Goal: Task Accomplishment & Management: Complete application form

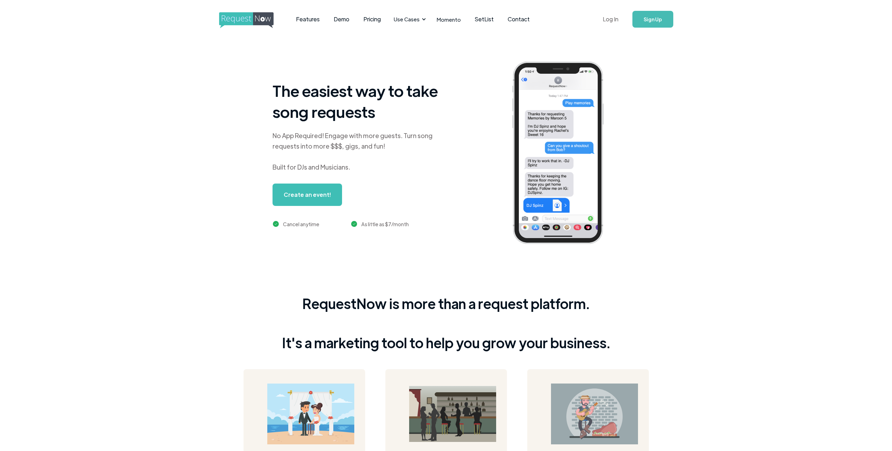
click at [613, 20] on link "Log In" at bounding box center [611, 19] width 30 height 24
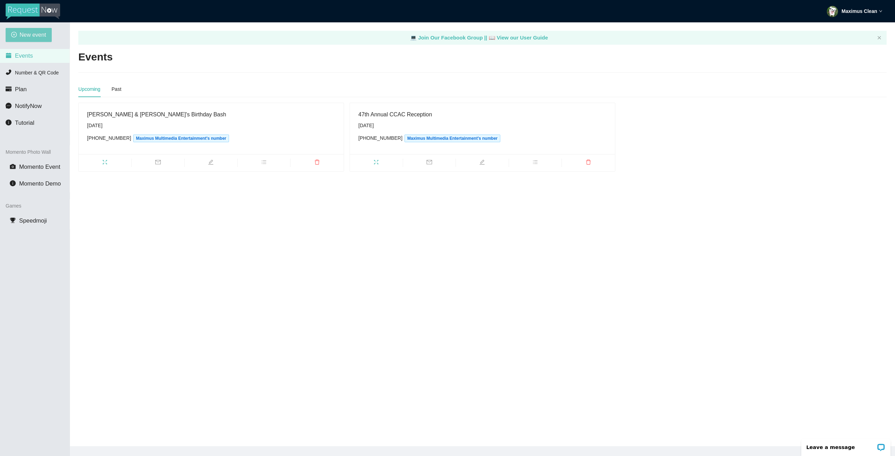
click at [32, 32] on span "New event" at bounding box center [33, 34] width 27 height 9
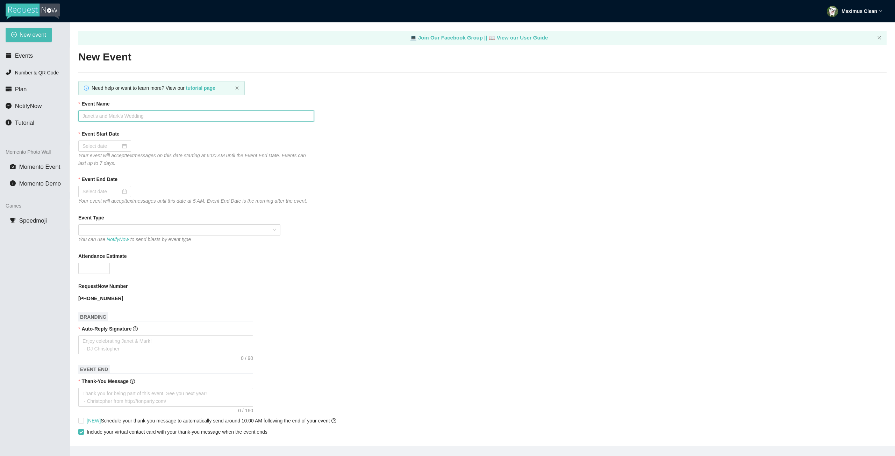
click at [123, 118] on input "Event Name" at bounding box center [196, 115] width 236 height 11
type input "Junipero Serra Homecoming Dance"
drag, startPoint x: 45, startPoint y: 72, endPoint x: 21, endPoint y: 111, distance: 46.2
click at [28, 83] on ul "Events Number & QR Code Plan NotifyNow Tutorial" at bounding box center [35, 90] width 70 height 84
click at [96, 147] on input "Event Start Date" at bounding box center [101, 146] width 38 height 8
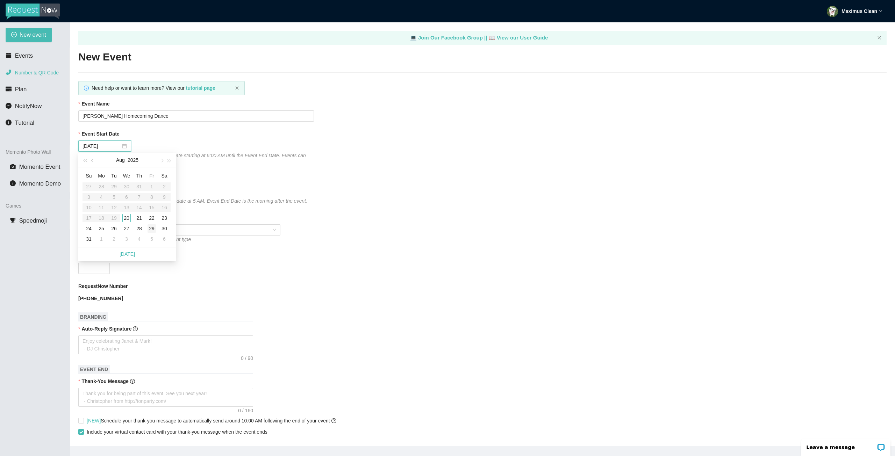
type input "08/29/2025"
click at [153, 230] on div "29" at bounding box center [151, 228] width 8 height 8
type input "08/30/2025"
click at [114, 230] on span at bounding box center [179, 230] width 194 height 10
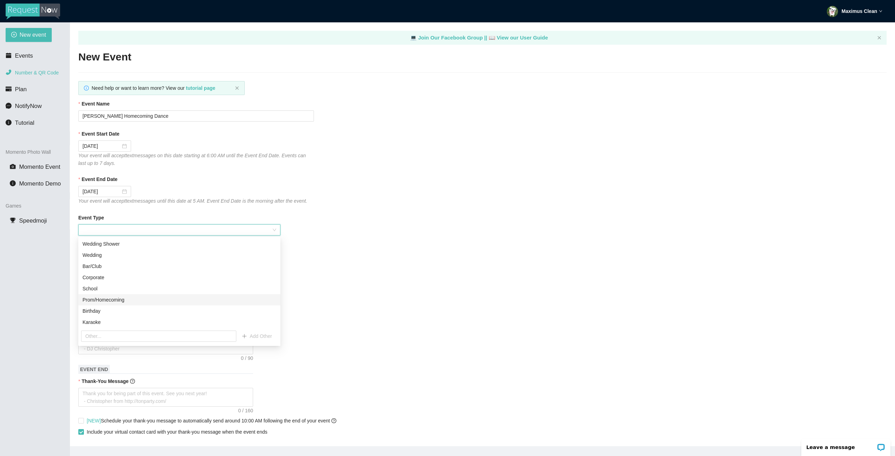
click at [102, 297] on div "Prom/Homecoming" at bounding box center [179, 300] width 194 height 8
click at [93, 265] on input "Attendance Estimate" at bounding box center [94, 268] width 31 height 10
type input "2"
type input "300"
click at [121, 341] on textarea "Auto-Reply Signature" at bounding box center [165, 345] width 175 height 19
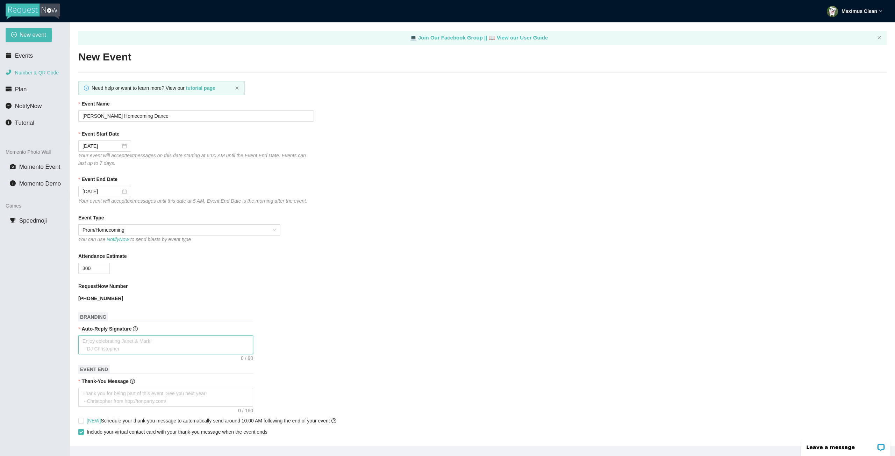
type textarea "T"
type textarea "Th"
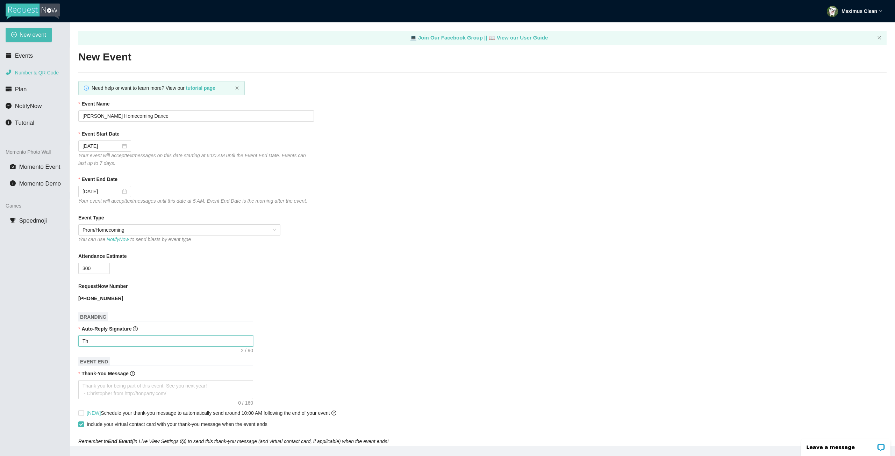
type textarea "Tha"
type textarea "Than"
type textarea "Thank"
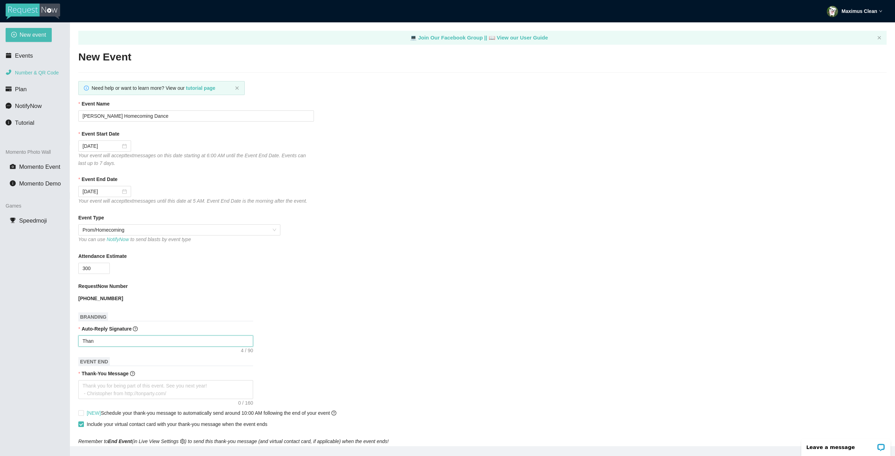
type textarea "Thank"
type textarea "Thanks"
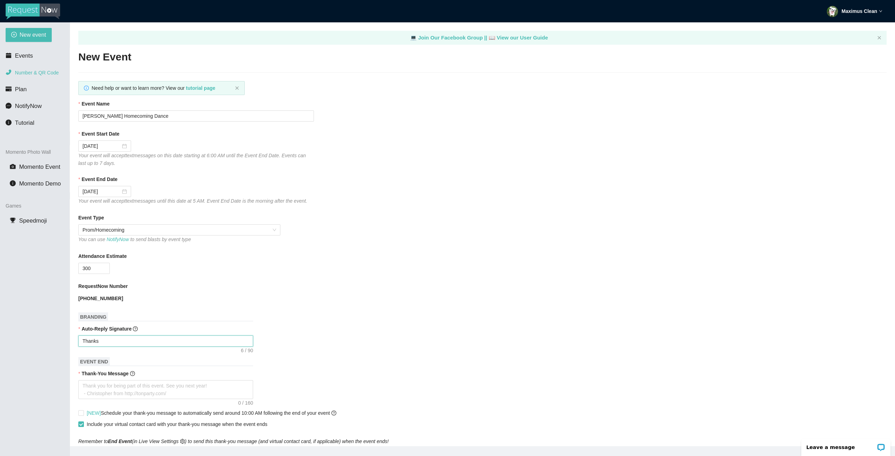
type textarea "Thanks f"
type textarea "Thanks fo"
type textarea "Thanks for"
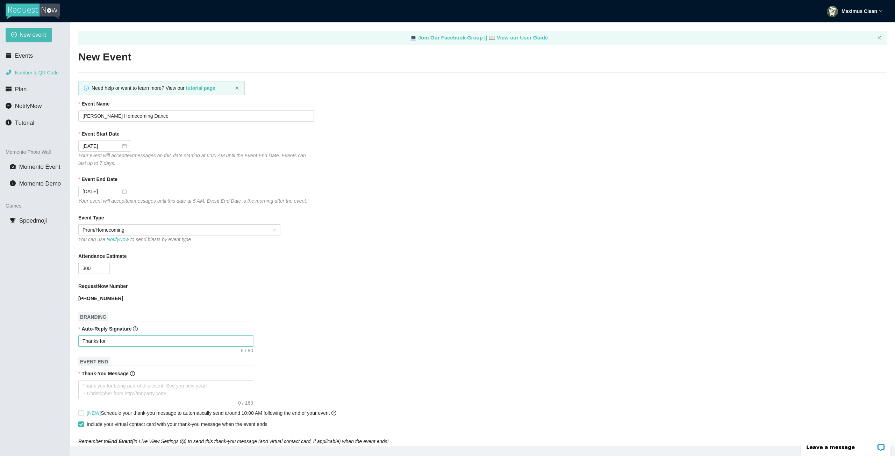
type textarea "Thanks for"
type textarea "Thanks for y"
type textarea "Thanks for yo"
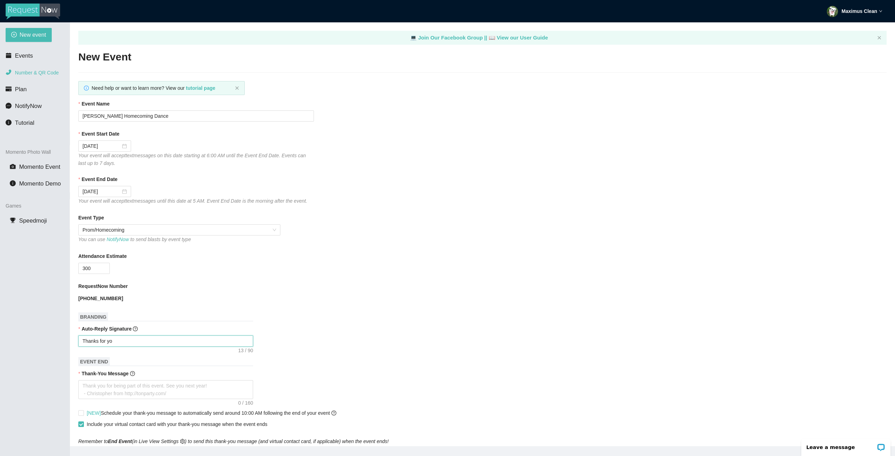
type textarea "Thanks for you"
type textarea "Thanks for your"
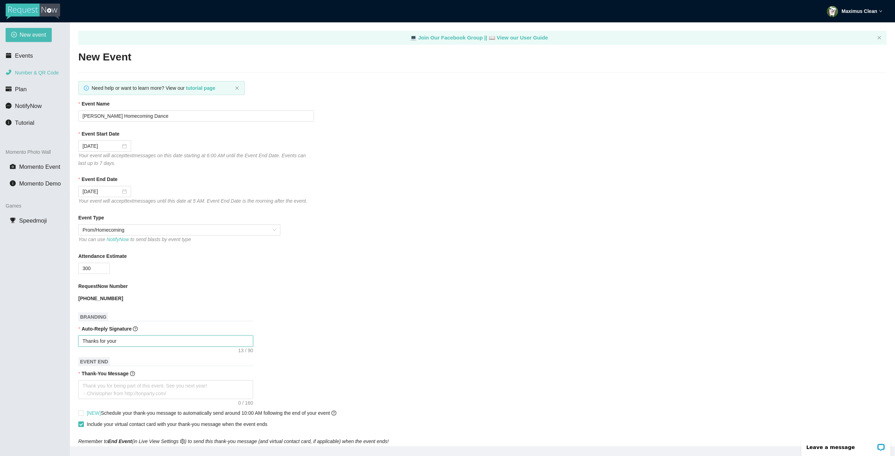
type textarea "Thanks for your"
type textarea "Thanks for your r"
type textarea "Thanks for your re"
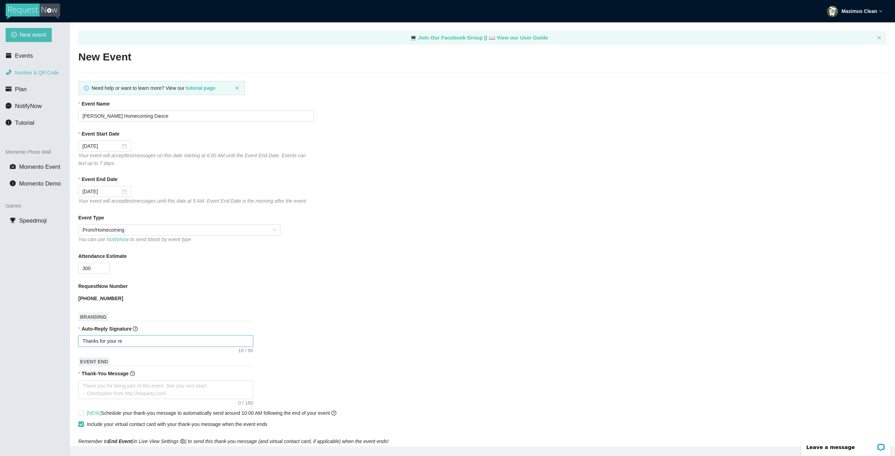
type textarea "Thanks for your req"
type textarea "Thanks for your requ"
type textarea "Thanks for your reque"
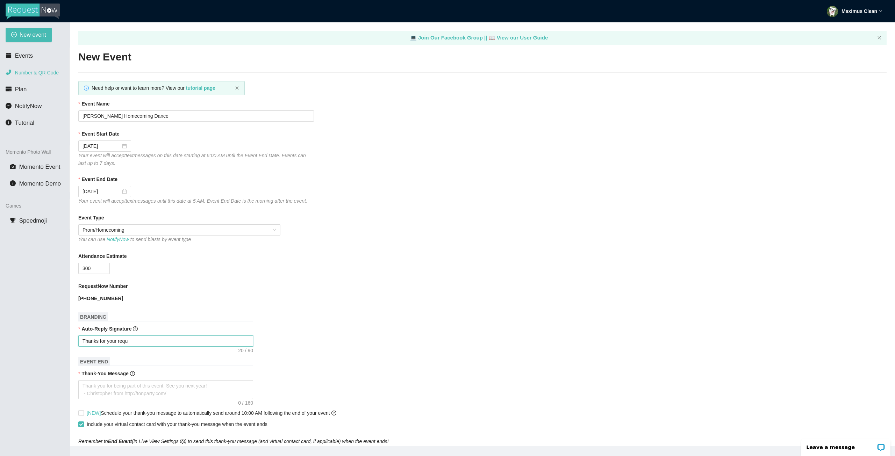
type textarea "Thanks for your reque"
type textarea "Thanks for your reques"
type textarea "Thanks for your request"
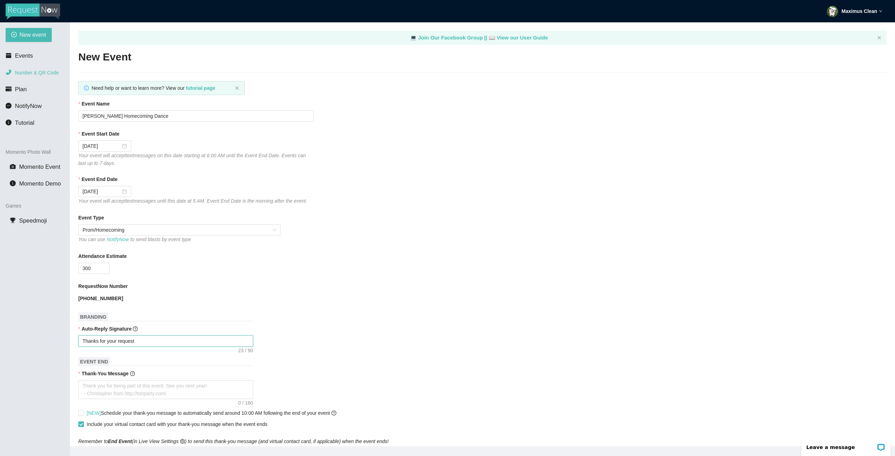
type textarea "Thanks for your request"
type textarea "Thanks for your request -"
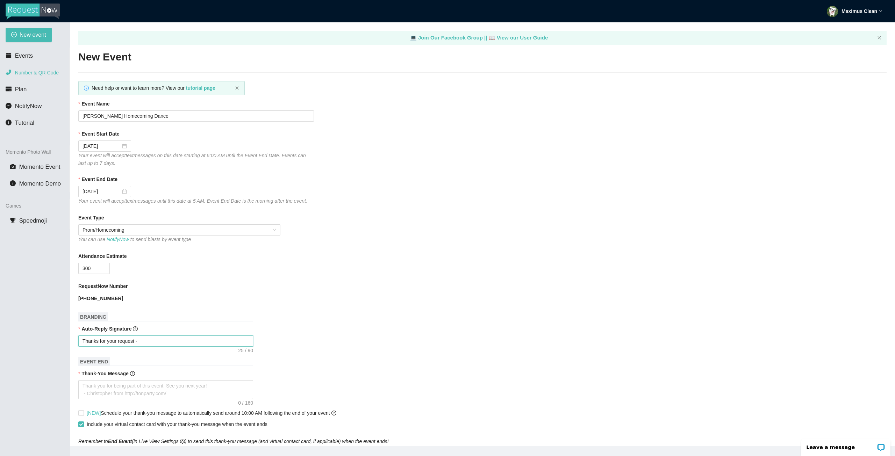
type textarea "Thanks for your request -"
type textarea "Thanks for your request - D"
type textarea "Thanks for your request - DJ"
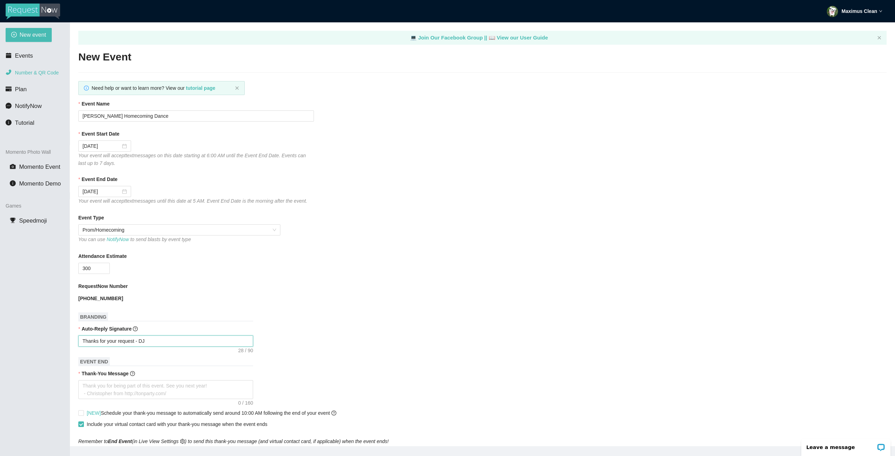
type textarea "Thanks for your request - DJ"
type textarea "Thanks for your request - DJ M"
type textarea "Thanks for your request - DJ Ma"
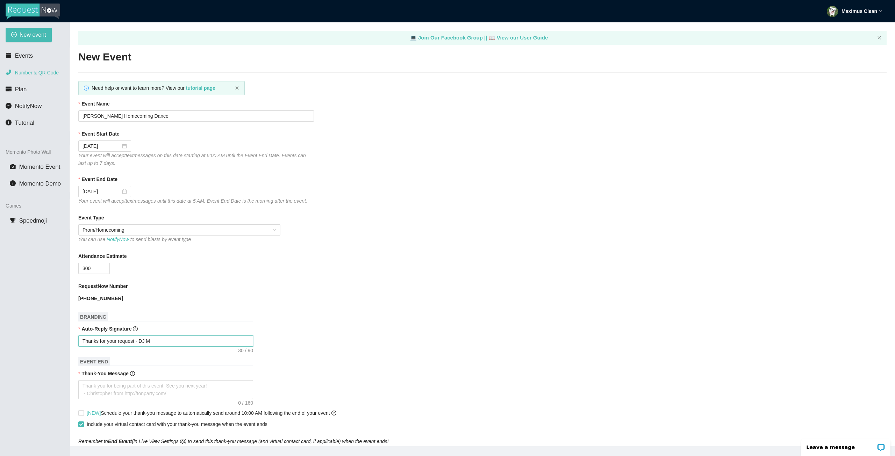
type textarea "Thanks for your request - DJ Ma"
type textarea "Thanks for your request - DJ Max"
type textarea "Thanks for your request - DJ Maxi"
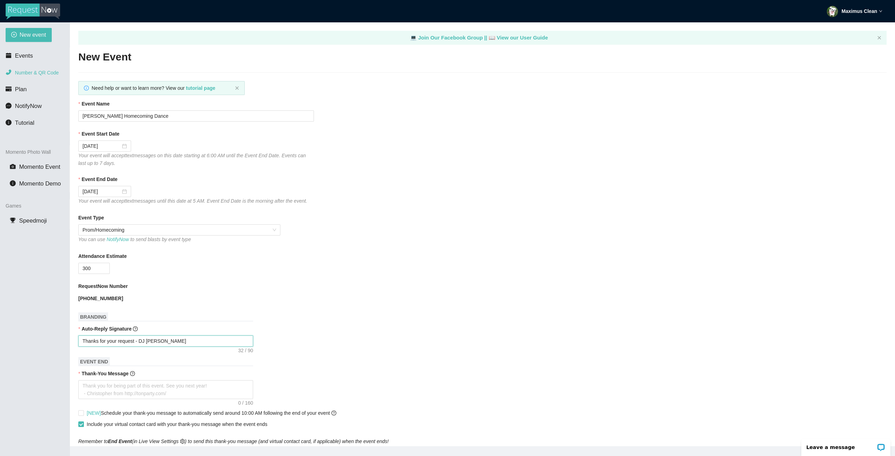
type textarea "Thanks for your request - DJ Maxim"
type textarea "Thanks for your request - DJ Maximu"
type textarea "Thanks for your request - DJ Maximus"
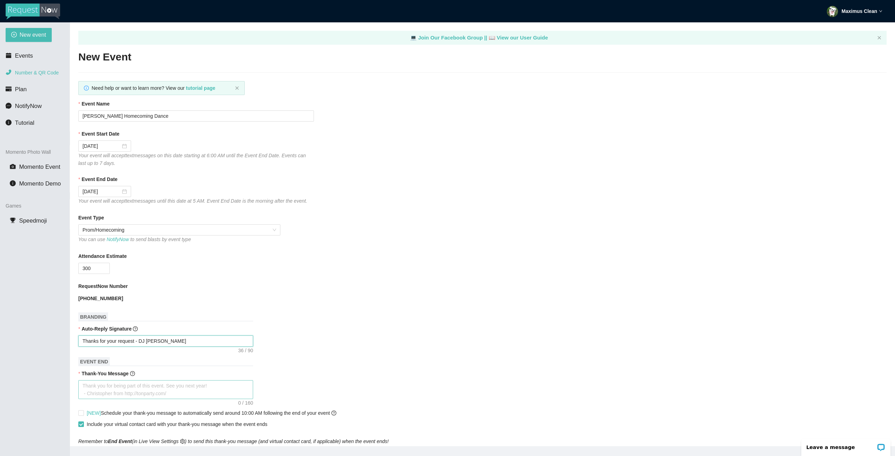
type textarea "Thanks for your request - DJ Maximus"
click at [151, 386] on textarea "Thank-You Message" at bounding box center [165, 389] width 175 height 19
type textarea "T"
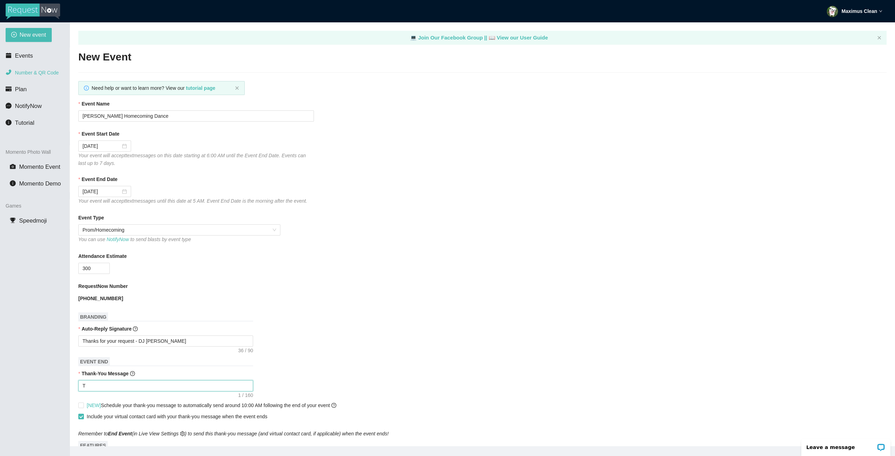
type textarea "Th"
type textarea "Tha"
type textarea "Than"
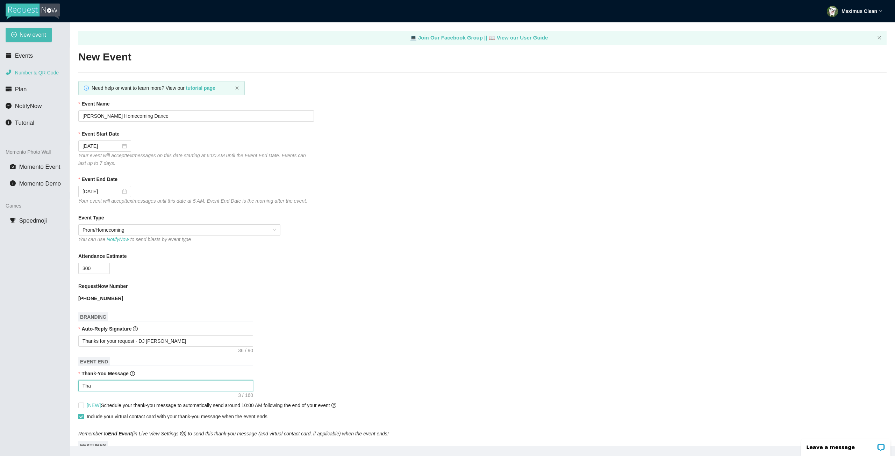
type textarea "Than"
type textarea "Thank"
type textarea "Thanks"
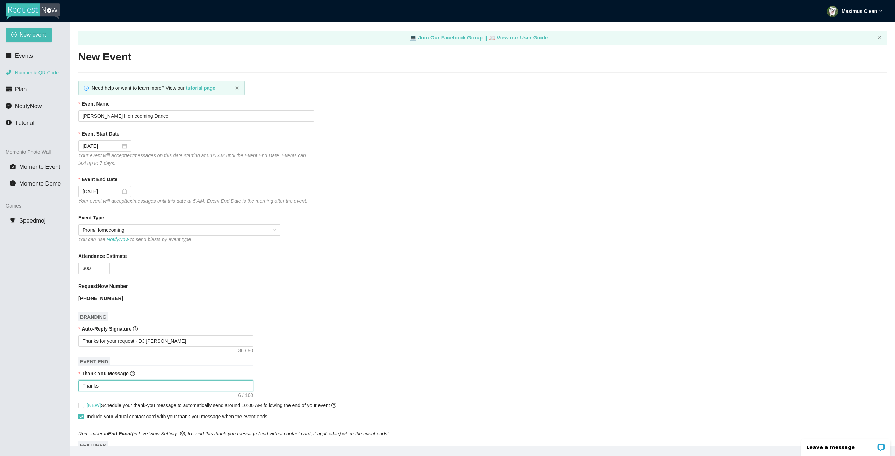
type textarea "Thanks"
type textarea "Thanks f"
type textarea "Thanks fo"
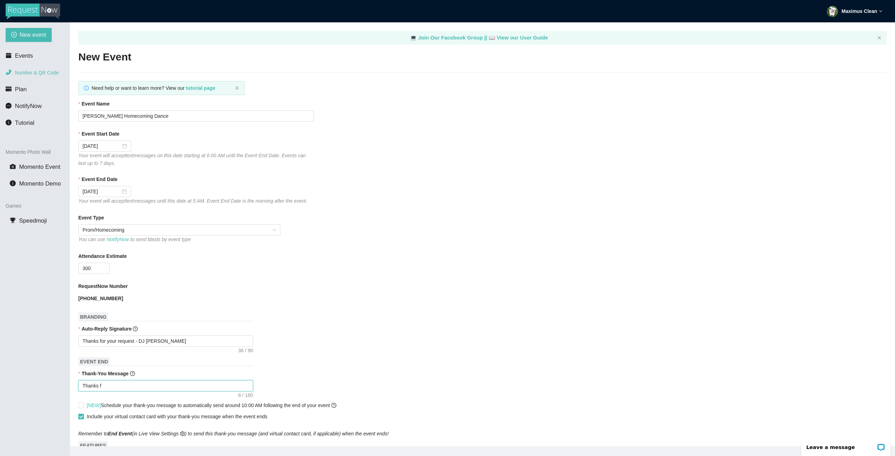
type textarea "Thanks fo"
type textarea "Thanks for"
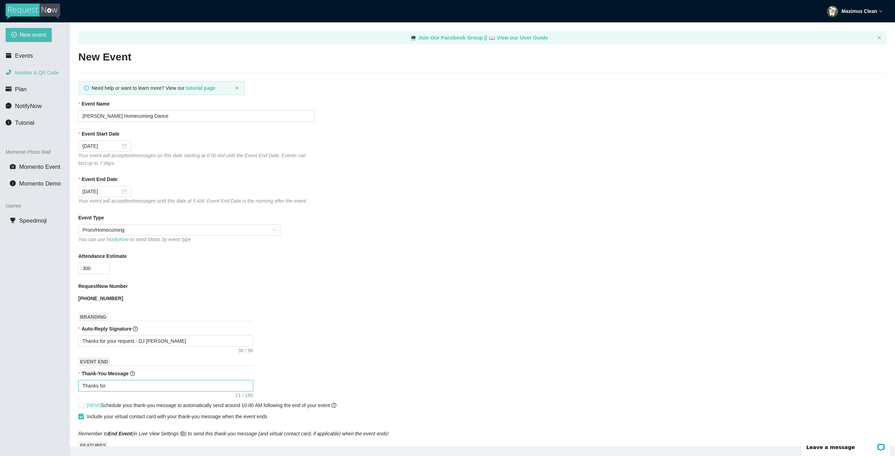
type textarea "Thanks for c"
type textarea "Thanks for co"
type textarea "Thanks for com"
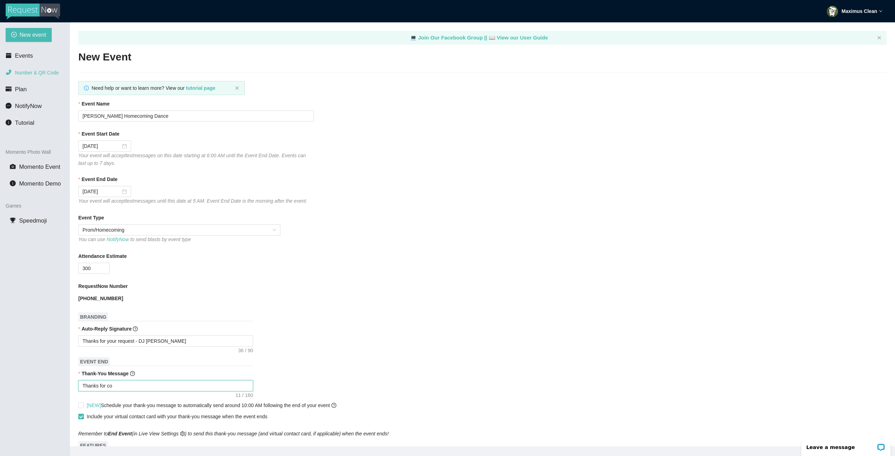
type textarea "Thanks for com"
type textarea "Thanks for comi"
type textarea "Thanks for comin"
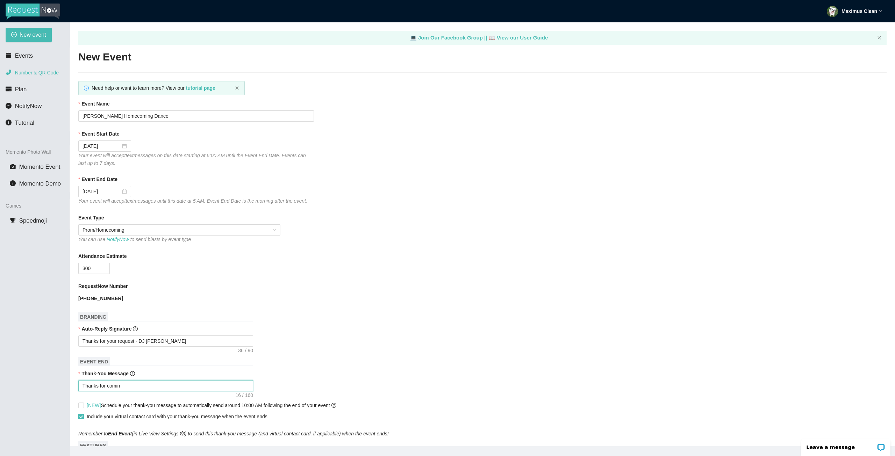
type textarea "Thanks for coming"
type textarea "Thanks for coming t"
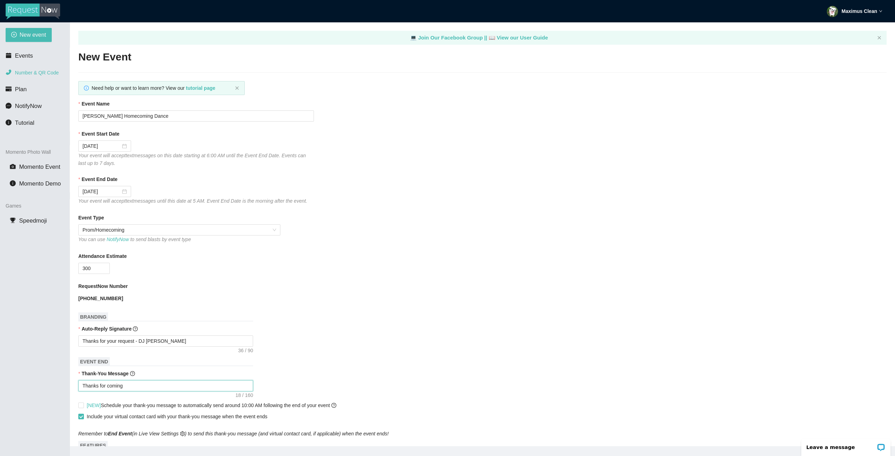
type textarea "Thanks for coming t"
type textarea "Thanks for coming to"
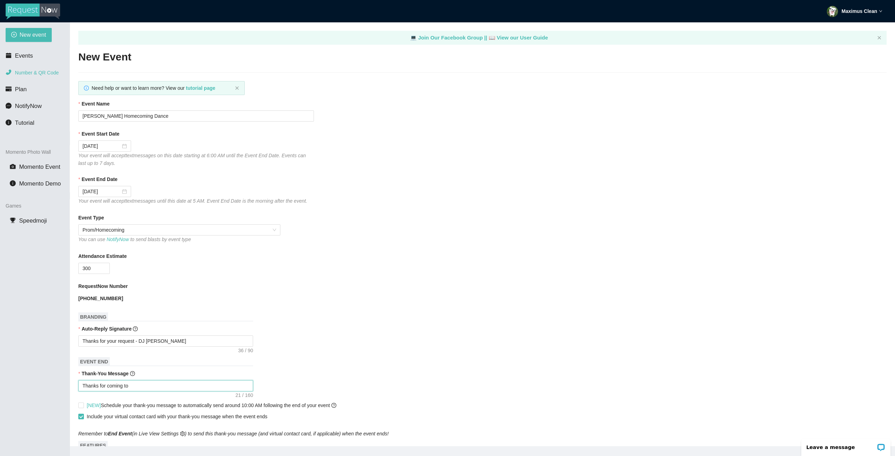
type textarea "Thanks for coming to t"
type textarea "Thanks for coming to th"
type textarea "Thanks for coming to the"
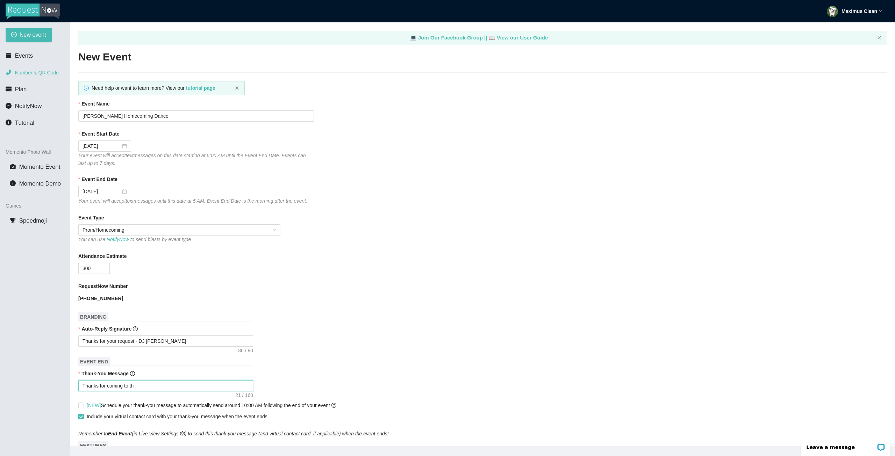
type textarea "Thanks for coming to the"
type textarea "Thanks for coming to the J"
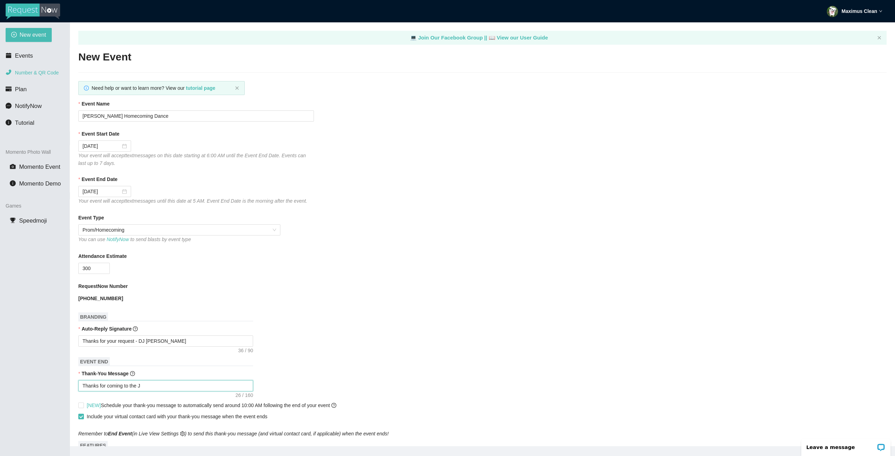
type textarea "Thanks for coming to the Ju"
type textarea "Thanks for coming to the Jun"
type textarea "Thanks for coming to the Juni"
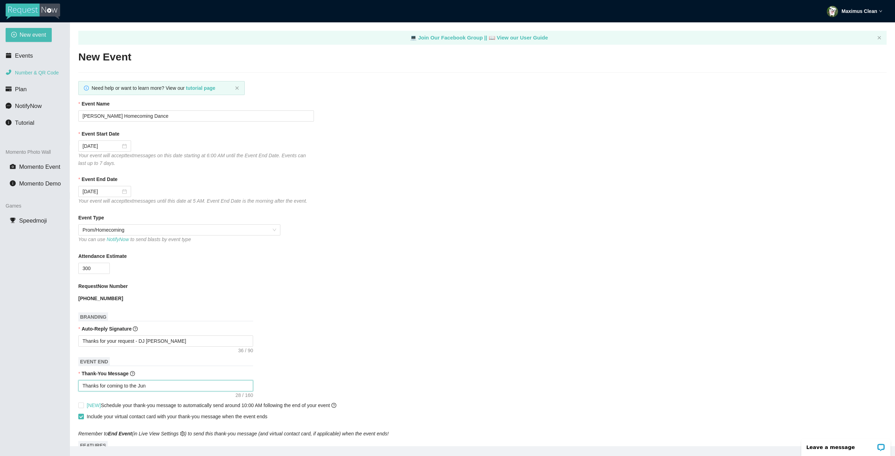
type textarea "Thanks for coming to the Juni"
type textarea "Thanks for coming to the Junip"
type textarea "Thanks for coming to the Junipe"
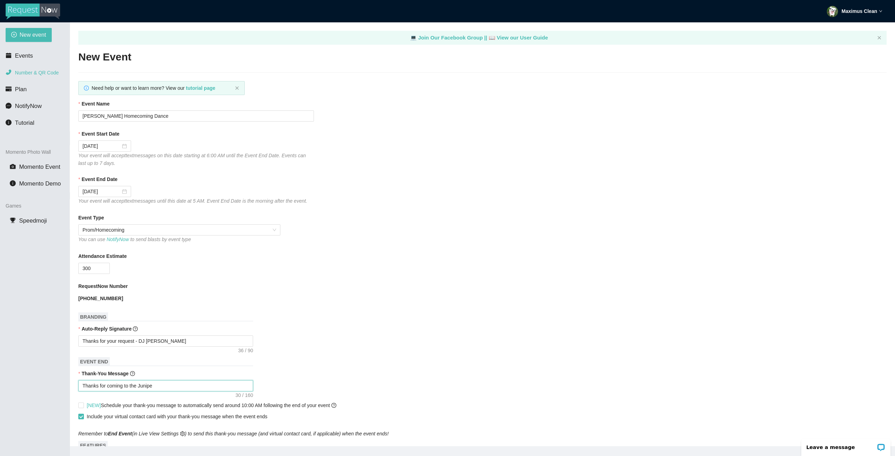
type textarea "Thanks for coming to the Juniper"
type textarea "Thanks for coming to the Junipero"
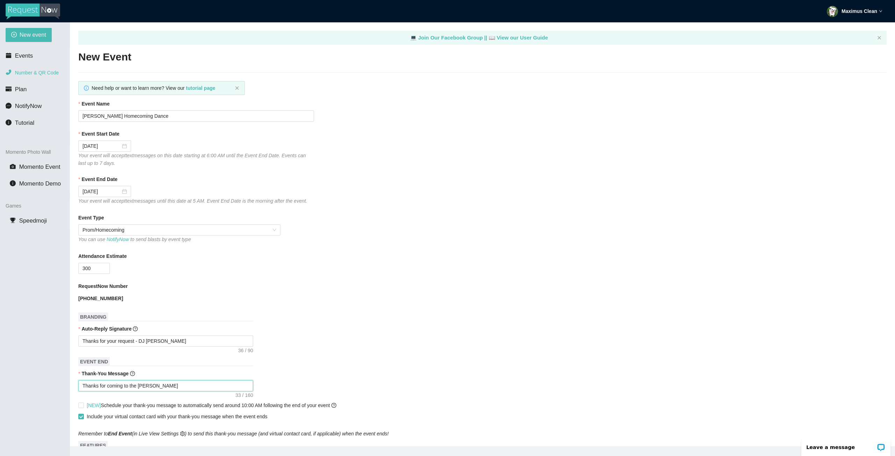
type textarea "Thanks for coming to the Junipero"
type textarea "Thanks for coming to the Junipero S"
type textarea "Thanks for coming to the Junipero Se"
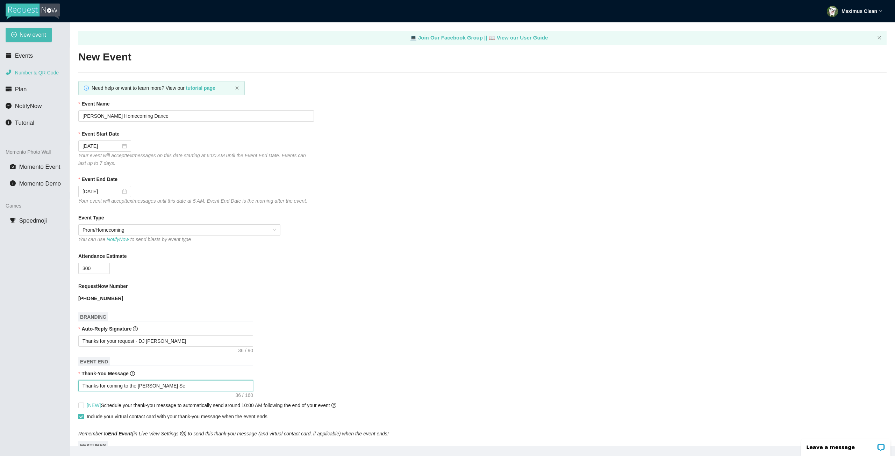
type textarea "Thanks for coming to the Junipero Ser"
type textarea "Thanks for coming to the Junipero Serr"
type textarea "Thanks for coming to the Junipero Serra"
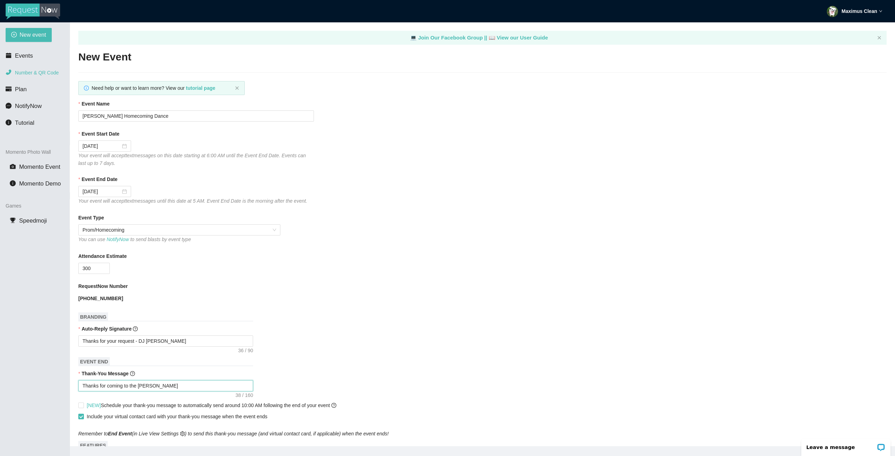
type textarea "Thanks for coming to the Junipero Serra"
type textarea "Thanks for coming to the Junipero Serra D"
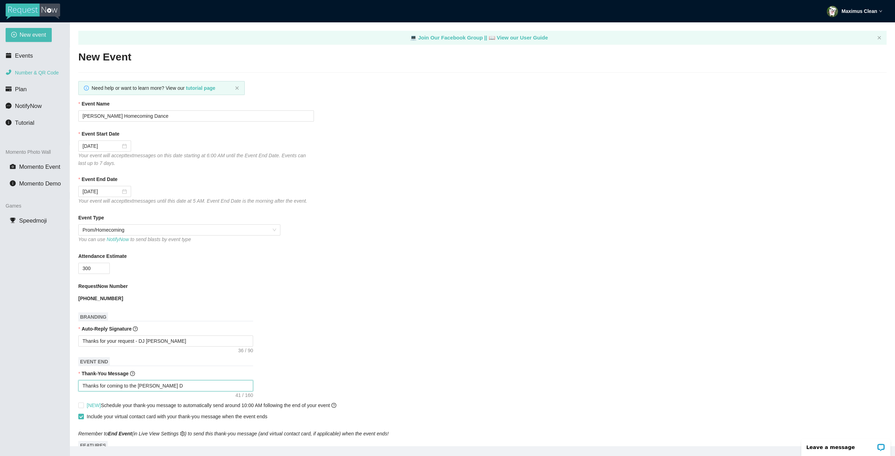
type textarea "Thanks for coming to the Junipero Serra Da"
type textarea "Thanks for coming to the Junipero Serra Dan"
type textarea "Thanks for coming to the Junipero Serra Danc"
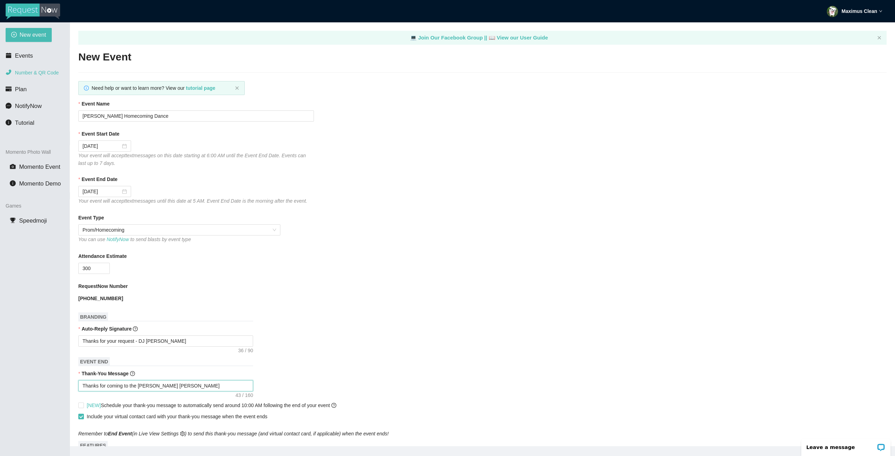
type textarea "Thanks for coming to the Junipero Serra Danc"
type textarea "Thanks for coming to the Junipero Serra Dance"
type textarea "Thanks for coming to the Junipero Serra Dance."
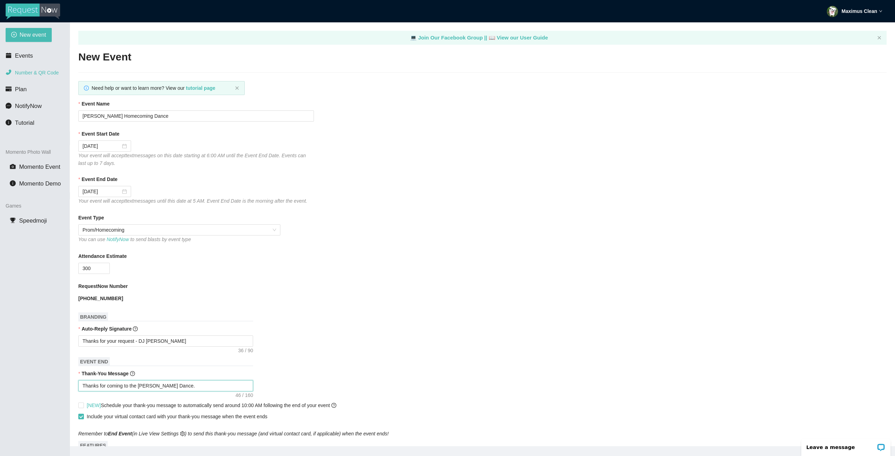
type textarea "Thanks for coming to the Junipero Serra Dance."
type textarea "Thanks for coming to the Junipero Serra Dance. S"
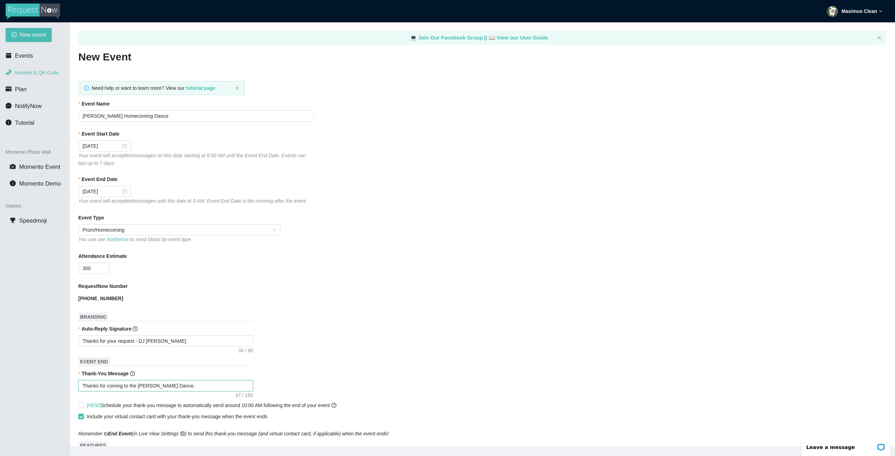
type textarea "Thanks for coming to the Junipero Serra Dance. S"
type textarea "Thanks for coming to the Junipero Serra Dance. Se"
type textarea "Thanks for coming to the Junipero Serra Dance. See"
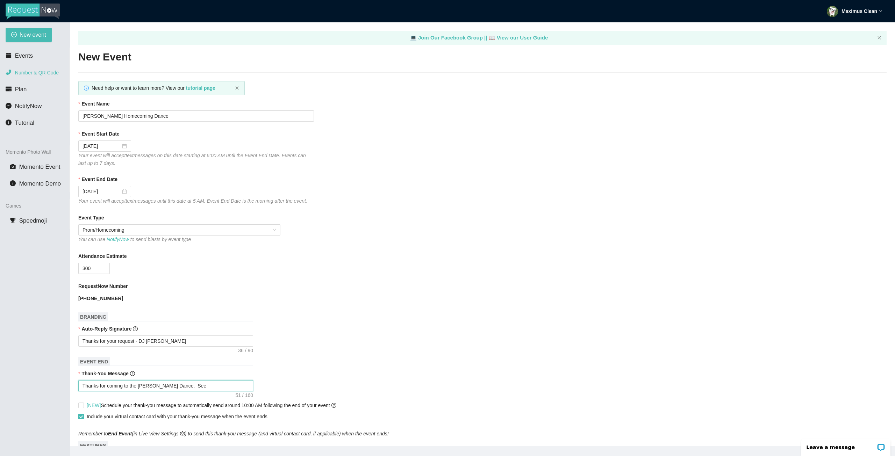
type textarea "Thanks for coming to the Junipero Serra Dance. See"
type textarea "Thanks for coming to the Junipero Serra Dance. See y"
type textarea "Thanks for coming to the Junipero Serra Dance. See yo"
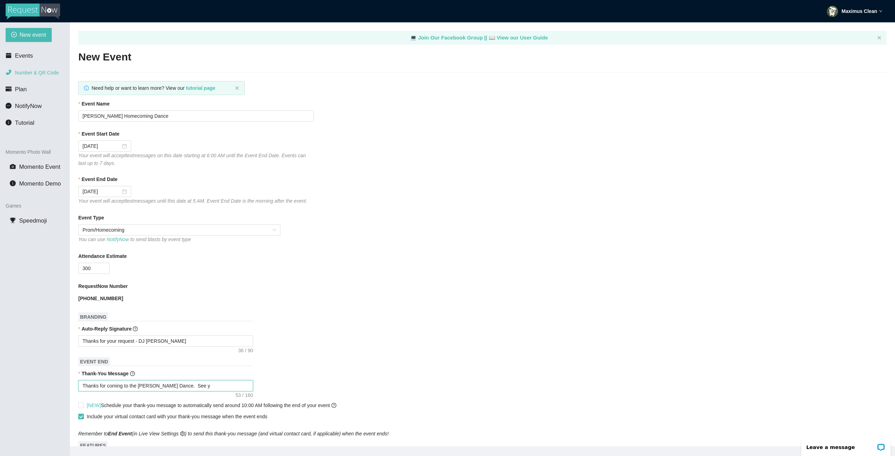
type textarea "Thanks for coming to the Junipero Serra Dance. See yo"
type textarea "Thanks for coming to the Junipero Serra Dance. See you"
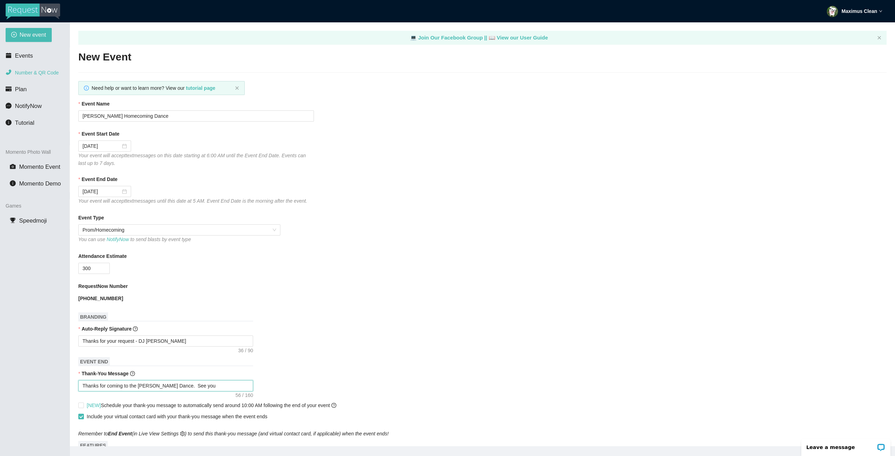
type textarea "Thanks for coming to the Junipero Serra Dance. See you a"
type textarea "Thanks for coming to the Junipero Serra Dance. See you ag"
type textarea "Thanks for coming to the Junipero Serra Dance. See you aga"
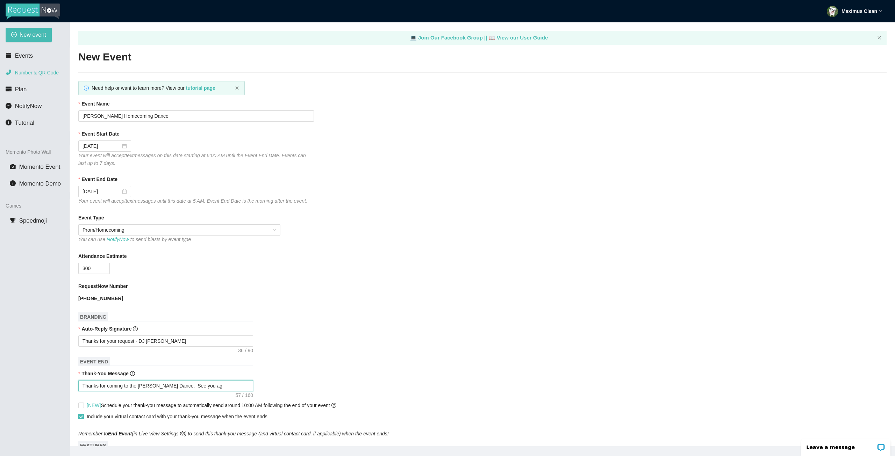
type textarea "Thanks for coming to the Junipero Serra Dance. See you aga"
type textarea "Thanks for coming to the Junipero Serra Dance. See you agai"
type textarea "Thanks for coming to the Junipero Serra Dance. See you again"
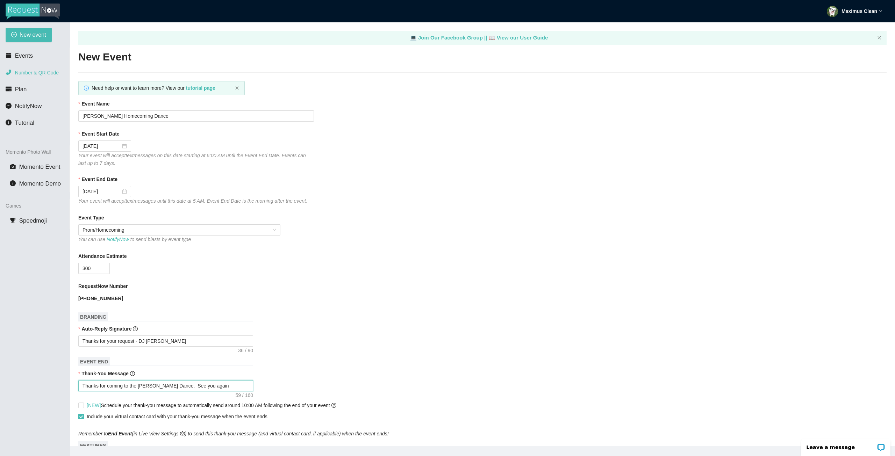
type textarea "Thanks for coming to the Junipero Serra Dance. See you again"
type textarea "Thanks for coming to the Junipero Serra Dance. See you again s"
click at [183, 387] on textarea "Thanks for coming to the Junipero Serra Dance. See you again soon!" at bounding box center [165, 385] width 175 height 11
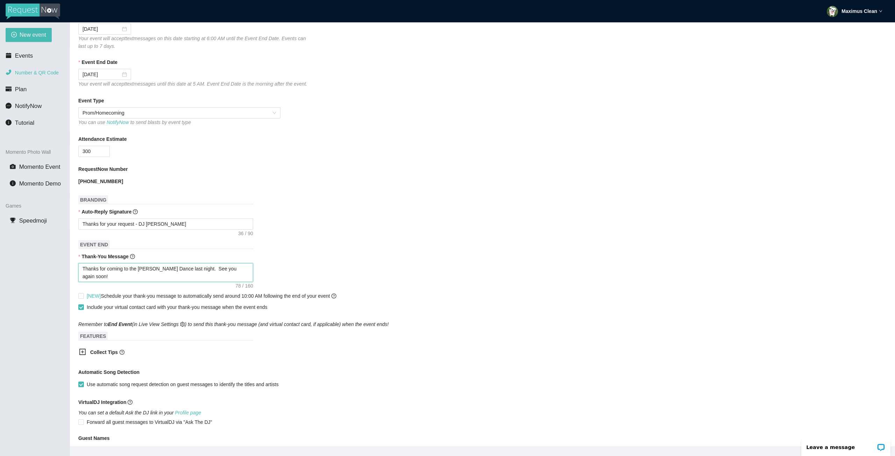
scroll to position [140, 0]
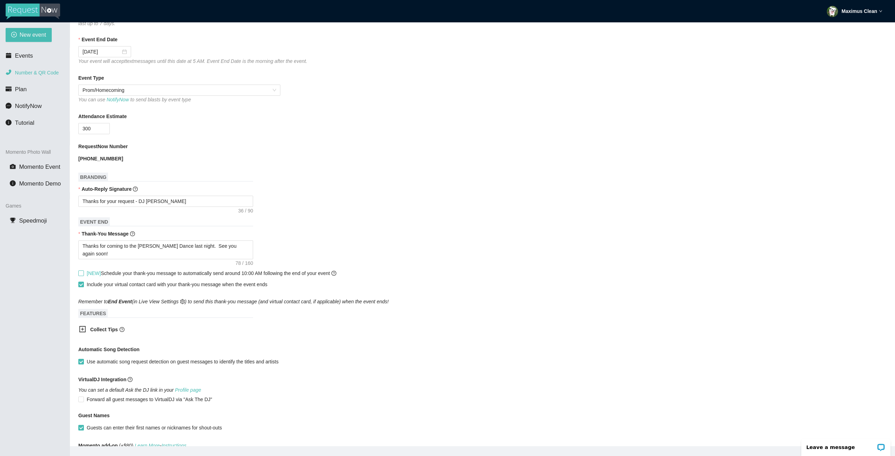
click at [145, 275] on span "[NEW] Schedule your thank-you message to automatically send around 10:00 AM fol…" at bounding box center [212, 274] width 250 height 6
click at [83, 275] on input "[NEW] Schedule your thank-you message to automatically send around 10:00 AM fol…" at bounding box center [80, 273] width 5 height 5
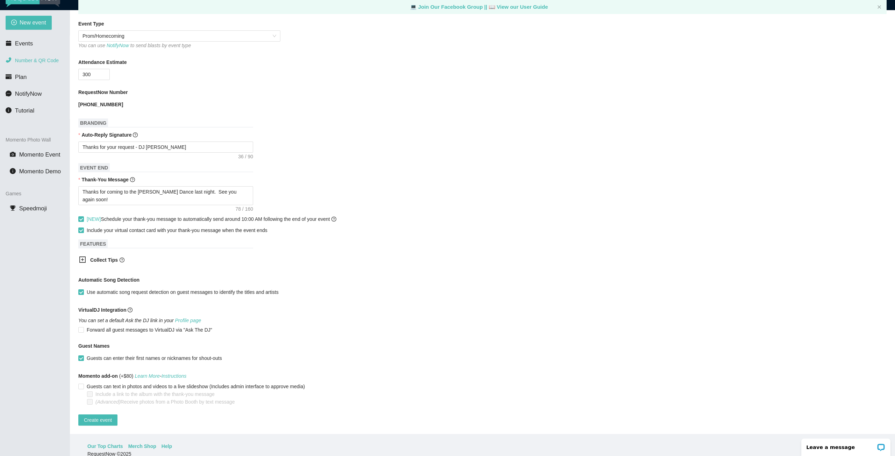
scroll to position [22, 0]
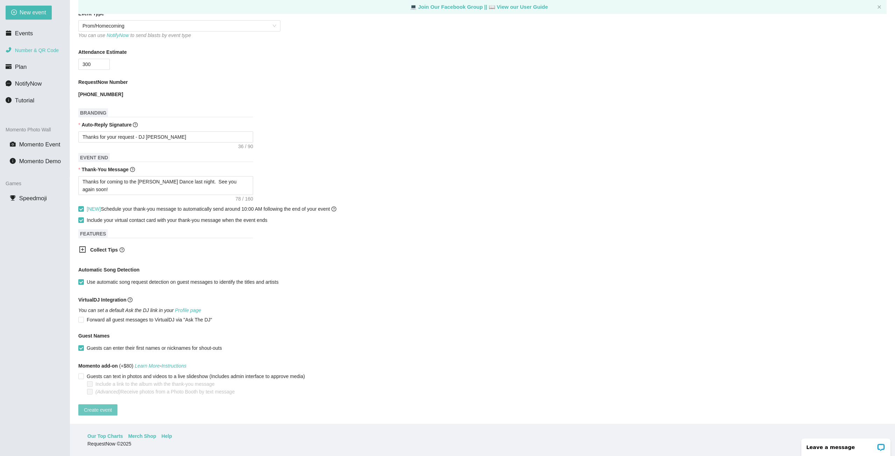
click at [101, 406] on span "Create event" at bounding box center [98, 410] width 28 height 8
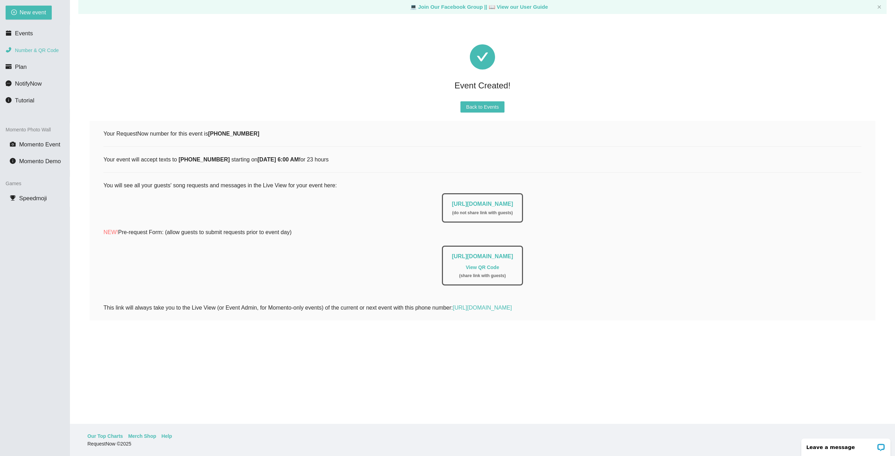
drag, startPoint x: 932, startPoint y: 70, endPoint x: 1066, endPoint y: 127, distance: 145.6
click at [491, 267] on link "View QR Code" at bounding box center [482, 268] width 33 height 6
drag, startPoint x: 596, startPoint y: 255, endPoint x: 355, endPoint y: 259, distance: 240.9
click at [355, 259] on div "https://app.requestnow.io/add-requests/bb36b1da-489c-4536-8d8a-9ff4055344bd Vie…" at bounding box center [482, 263] width 758 height 43
click at [482, 106] on span "Back to Events" at bounding box center [482, 107] width 33 height 8
